Goal: Task Accomplishment & Management: Manage account settings

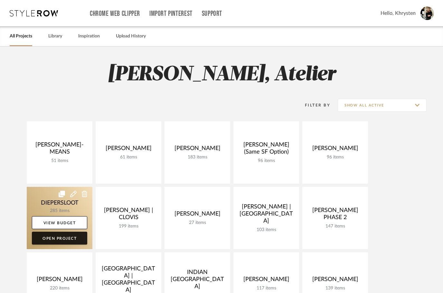
click at [55, 237] on link "Open Project" at bounding box center [59, 237] width 55 height 13
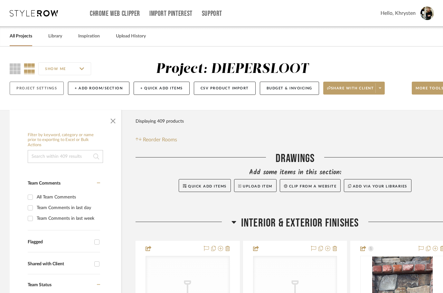
click at [44, 89] on button "Project Settings" at bounding box center [37, 88] width 54 height 13
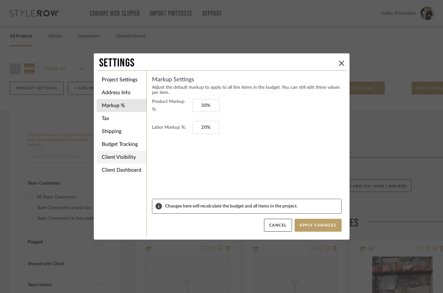
click at [109, 159] on li "Client Visibility" at bounding box center [122, 156] width 50 height 13
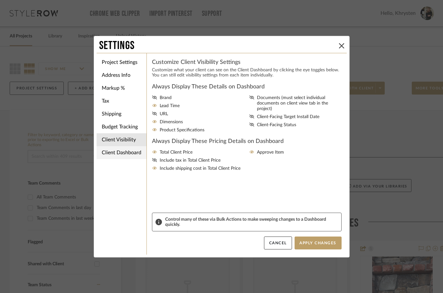
click at [107, 152] on li "Client Dashboard" at bounding box center [122, 152] width 50 height 13
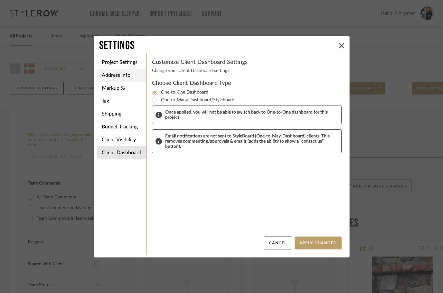
click at [107, 76] on li "Address Info" at bounding box center [122, 75] width 50 height 13
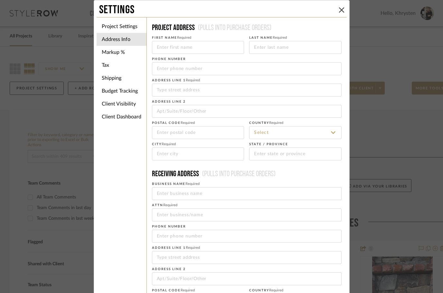
click at [114, 26] on li "Project Settings" at bounding box center [122, 26] width 50 height 13
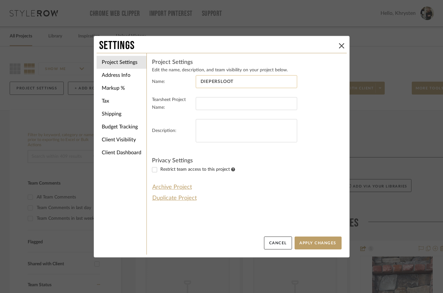
click at [225, 84] on input "DIEPERSLOOT" at bounding box center [247, 81] width 102 height 13
click at [217, 111] on fieldset "Tearsheet Project Name:" at bounding box center [247, 107] width 190 height 23
click at [217, 106] on input at bounding box center [247, 103] width 102 height 13
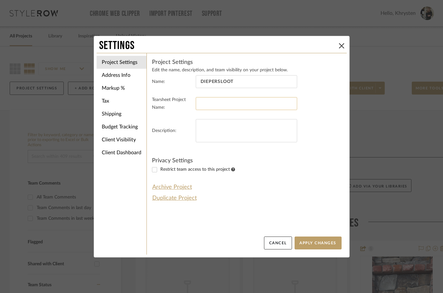
paste input "DIEPERSLOOT"
click at [243, 103] on input "DIEPERSLOOT Project" at bounding box center [247, 103] width 102 height 13
type input "DIEPERSLOOT PROJECT"
click at [292, 190] on div "Project Settings Edit the name, description, and team visibility on your projec…" at bounding box center [247, 130] width 190 height 145
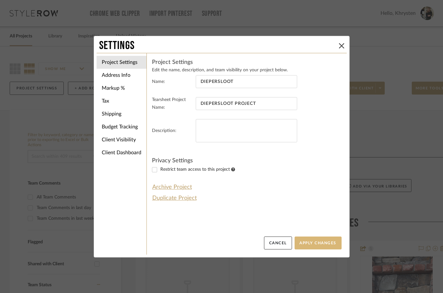
click at [311, 242] on button "Apply Changes" at bounding box center [318, 242] width 47 height 13
click at [44, 140] on div "Settings Project Settings Address Info Markup % Tax Shipping Budget Tracking Cl…" at bounding box center [221, 146] width 443 height 293
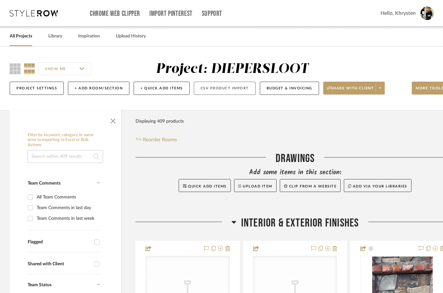
click at [220, 90] on button "CSV Product Import" at bounding box center [225, 88] width 62 height 13
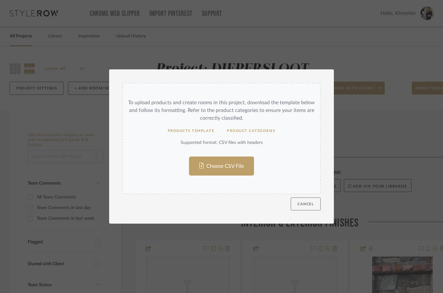
click at [304, 204] on button "Cancel" at bounding box center [306, 203] width 30 height 13
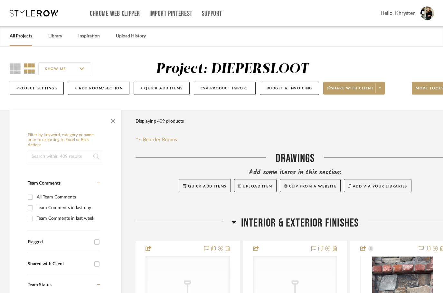
drag, startPoint x: 436, startPoint y: 0, endPoint x: 67, endPoint y: 112, distance: 386.3
click at [0, 0] on html "Chrome Web Clipper Import Pinterest Support All Projects Library Inspiration Up…" at bounding box center [221, 146] width 443 height 293
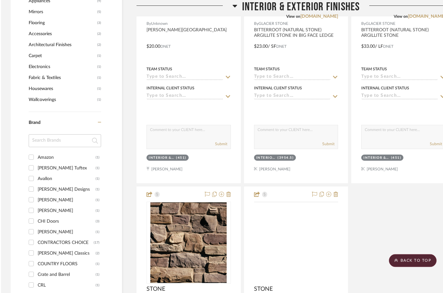
scroll to position [658, 0]
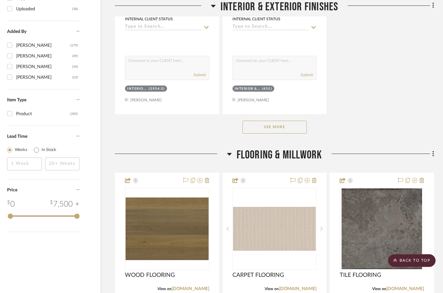
click at [278, 129] on button "See More" at bounding box center [275, 127] width 64 height 13
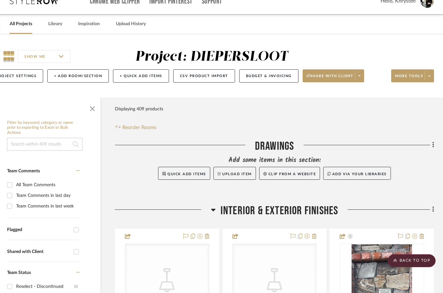
scroll to position [0, 21]
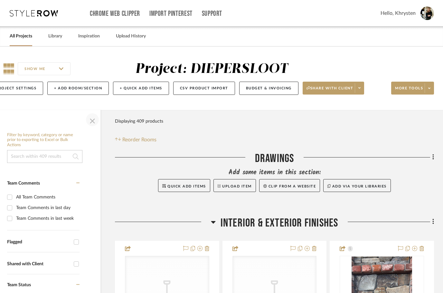
click at [95, 120] on span "button" at bounding box center [92, 119] width 15 height 15
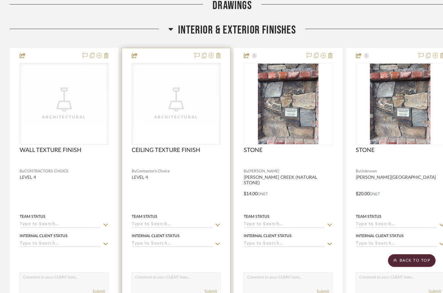
scroll to position [193, 0]
